Goal: Task Accomplishment & Management: Manage account settings

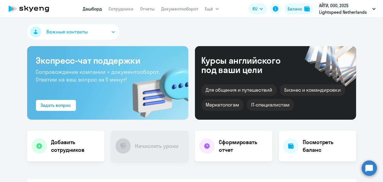
click at [126, 6] on link "Сотрудники" at bounding box center [121, 8] width 25 height 5
select select "30"
click at [125, 8] on link "Сотрудники" at bounding box center [121, 8] width 25 height 5
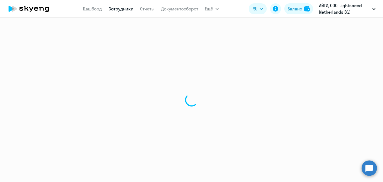
select select "30"
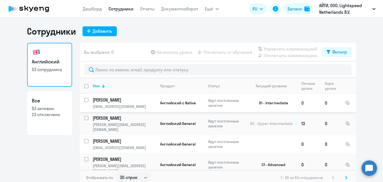
click at [84, 100] on input "select row 21656181" at bounding box center [89, 103] width 11 height 11
checkbox input "true"
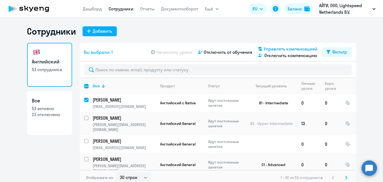
click at [270, 48] on span "Управлять компенсацией" at bounding box center [291, 49] width 54 height 7
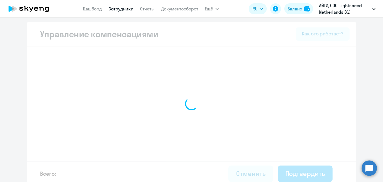
select select "MONTHLY"
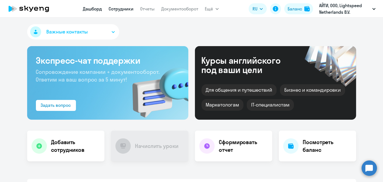
click at [126, 11] on link "Сотрудники" at bounding box center [121, 8] width 25 height 5
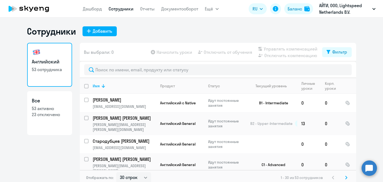
click at [146, 170] on div "Отображать по: 30 строк 50 строк 100 строк 1 - 30 из 53 сотрудников" at bounding box center [218, 177] width 276 height 15
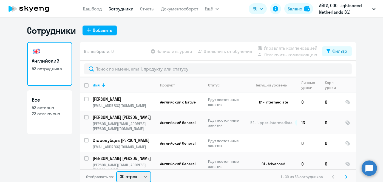
click at [141, 176] on select "30 строк 50 строк 100 строк" at bounding box center [133, 176] width 35 height 11
select select "100"
click at [116, 171] on select "30 строк 50 строк 100 строк" at bounding box center [133, 176] width 35 height 11
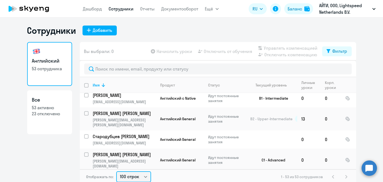
scroll to position [0, 0]
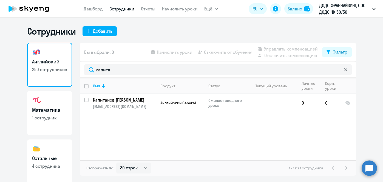
select select "30"
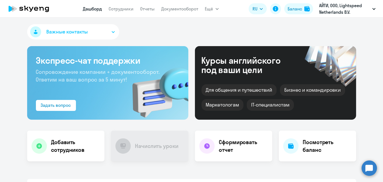
click at [126, 12] on app-menu-item-link "Сотрудники" at bounding box center [121, 8] width 25 height 7
click at [124, 10] on link "Сотрудники" at bounding box center [121, 8] width 25 height 5
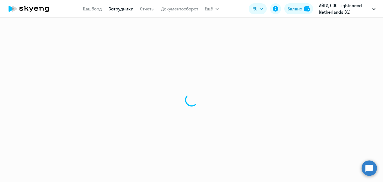
select select "30"
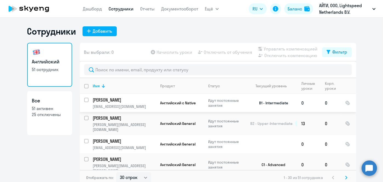
click at [86, 99] on input "select row 21656181" at bounding box center [89, 103] width 11 height 11
checkbox input "true"
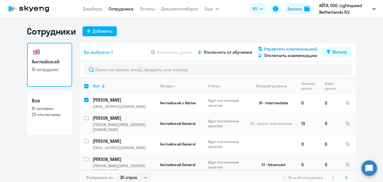
click at [264, 46] on span "Управлять компенсацией" at bounding box center [291, 49] width 54 height 7
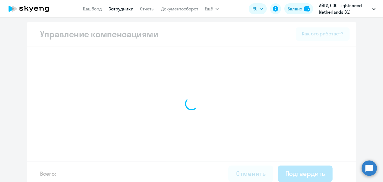
select select "MONTHLY"
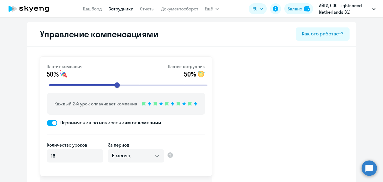
click at [120, 10] on link "Сотрудники" at bounding box center [121, 8] width 25 height 5
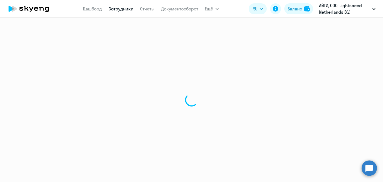
select select "30"
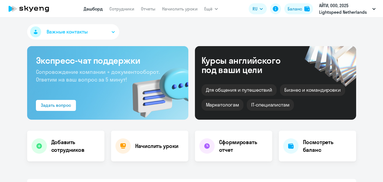
select select "30"
click at [125, 10] on link "Сотрудники" at bounding box center [121, 8] width 25 height 5
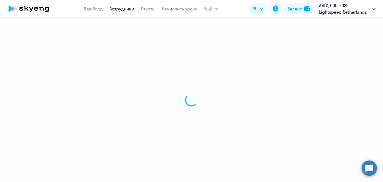
select select "30"
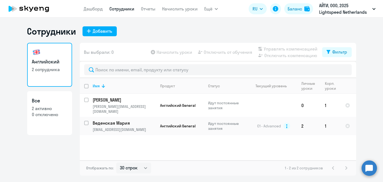
click at [87, 87] on input "deselect all" at bounding box center [89, 89] width 11 height 11
checkbox input "true"
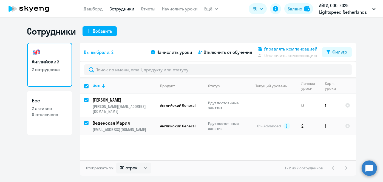
click at [266, 46] on span "Управлять компенсацией" at bounding box center [291, 49] width 54 height 7
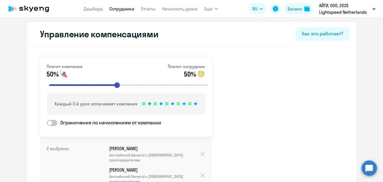
click at [52, 121] on span at bounding box center [52, 123] width 10 height 6
click at [47, 123] on input "Ограничения по начислениям от компании" at bounding box center [47, 123] width 0 height 0
checkbox input "true"
select select "MONTHLY"
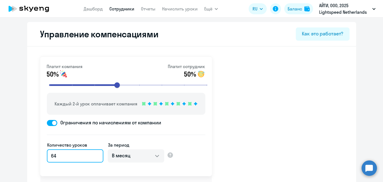
click at [73, 156] on input "64" at bounding box center [75, 155] width 56 height 13
type input "6"
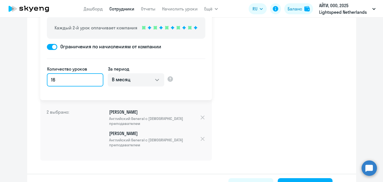
scroll to position [92, 0]
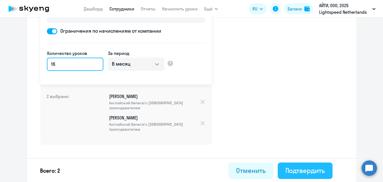
type input "16"
click at [298, 173] on div "Подтвердить" at bounding box center [304, 170] width 39 height 9
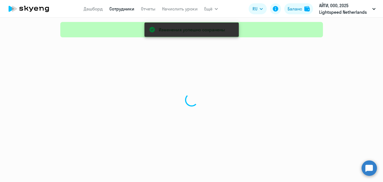
select select "30"
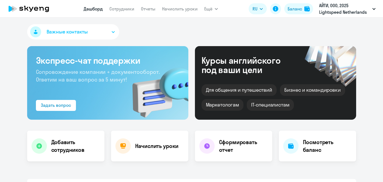
select select "30"
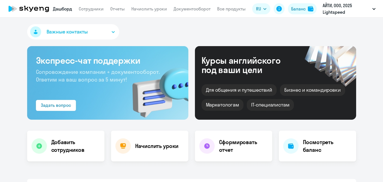
select select "30"
